Goal: Task Accomplishment & Management: Use online tool/utility

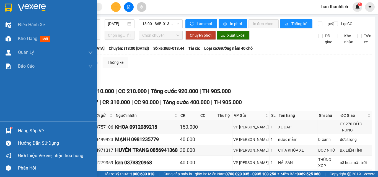
scroll to position [154, 0]
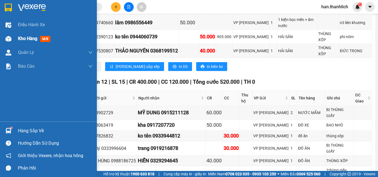
click at [30, 38] on span "Kho hàng" at bounding box center [27, 38] width 19 height 5
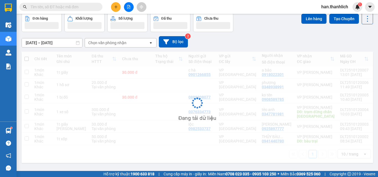
scroll to position [25, 0]
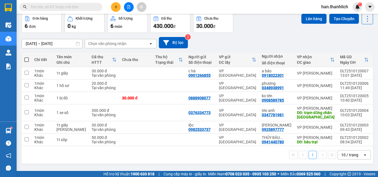
click at [22, 59] on th at bounding box center [27, 60] width 10 height 15
click at [24, 58] on th at bounding box center [27, 60] width 10 height 15
click at [27, 58] on span at bounding box center [26, 60] width 4 height 4
click at [27, 57] on input "checkbox" at bounding box center [27, 57] width 0 height 0
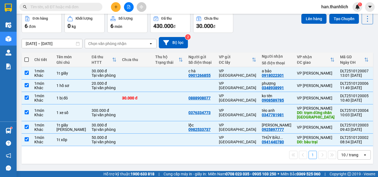
checkbox input "true"
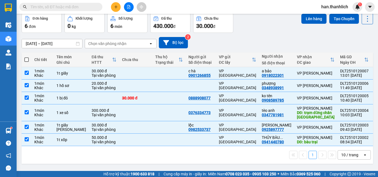
checkbox input "true"
click at [314, 18] on button "Lên hàng" at bounding box center [313, 19] width 25 height 10
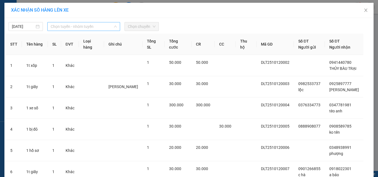
drag, startPoint x: 80, startPoint y: 28, endPoint x: 80, endPoint y: 55, distance: 26.8
click at [81, 29] on span "Chọn tuyến - nhóm tuyến" at bounding box center [84, 26] width 66 height 8
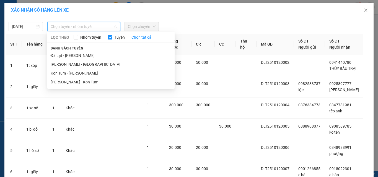
drag, startPoint x: 80, startPoint y: 55, endPoint x: 136, endPoint y: 24, distance: 64.1
click at [80, 55] on li "Đà Lạt - [PERSON_NAME]" at bounding box center [110, 55] width 127 height 9
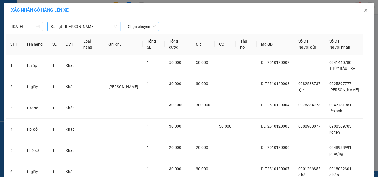
click at [141, 24] on span "Chọn chuyến" at bounding box center [142, 26] width 28 height 8
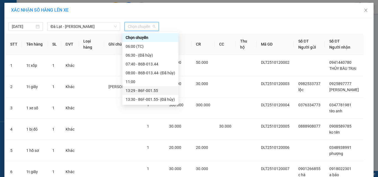
click at [148, 89] on div "13:29 - 86F-001.55" at bounding box center [150, 91] width 49 height 6
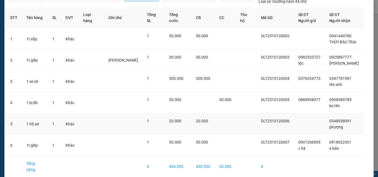
scroll to position [49, 0]
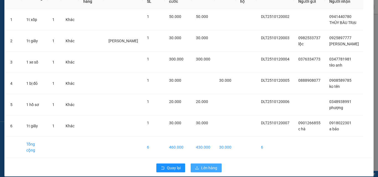
click at [201, 165] on span "Lên hàng" at bounding box center [209, 168] width 16 height 6
